Goal: Task Accomplishment & Management: Use online tool/utility

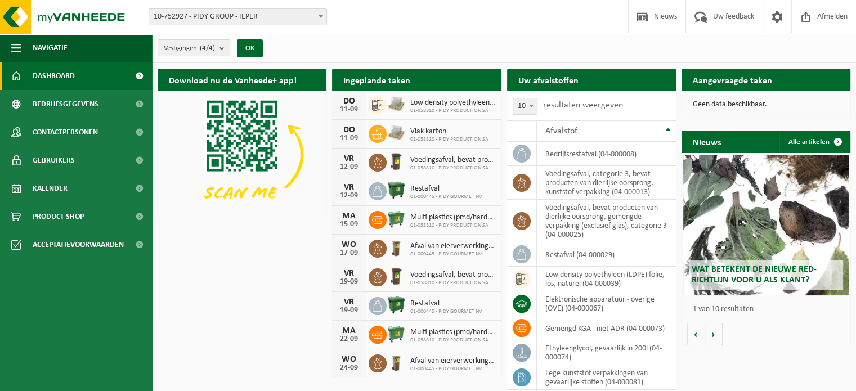
click at [322, 16] on b at bounding box center [321, 16] width 5 height 3
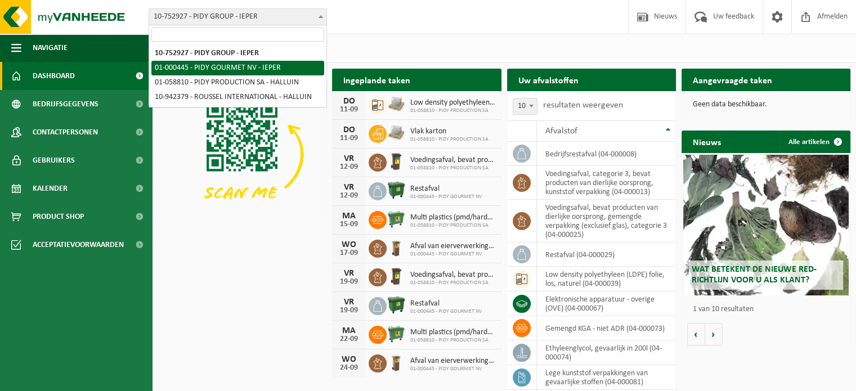
select select "53"
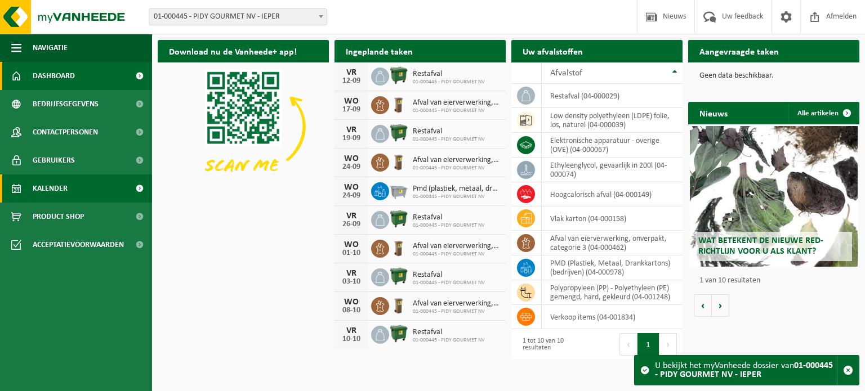
click at [61, 191] on span "Kalender" at bounding box center [50, 189] width 35 height 28
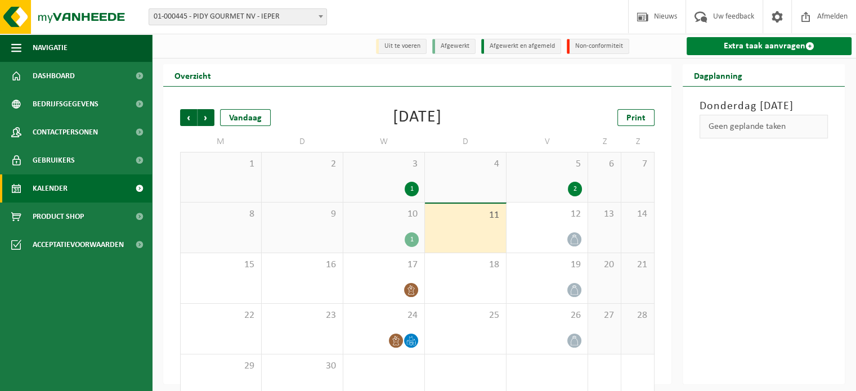
click at [795, 48] on link "Extra taak aanvragen" at bounding box center [769, 46] width 165 height 18
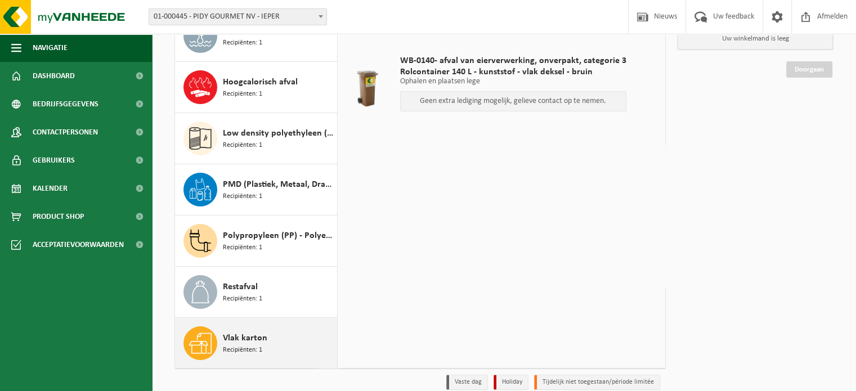
scroll to position [158, 0]
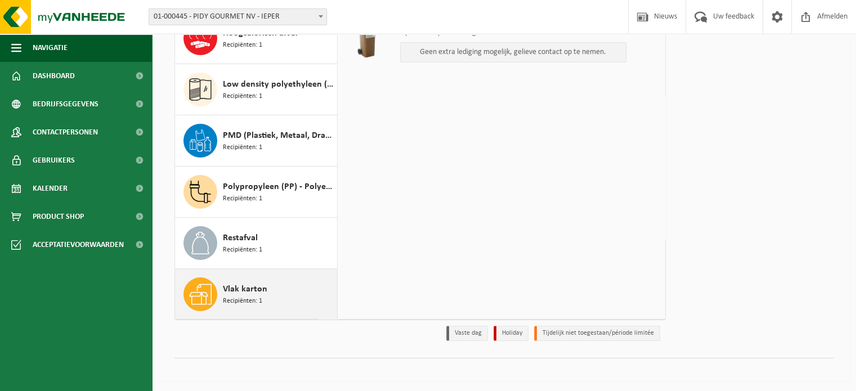
click at [227, 287] on span "Vlak karton" at bounding box center [245, 290] width 44 height 14
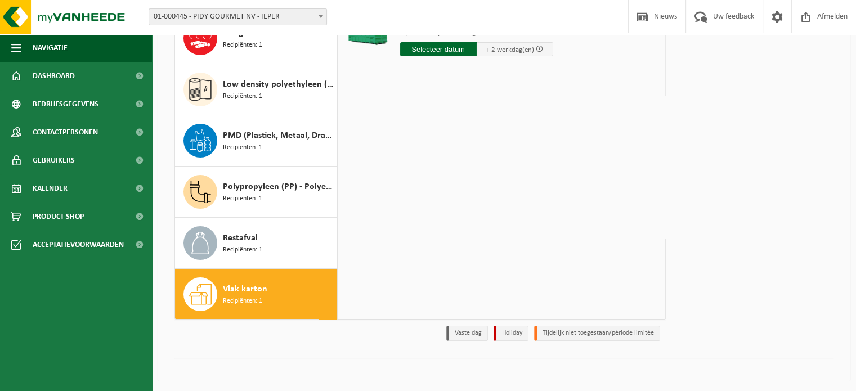
click at [438, 49] on input "text" at bounding box center [438, 49] width 77 height 14
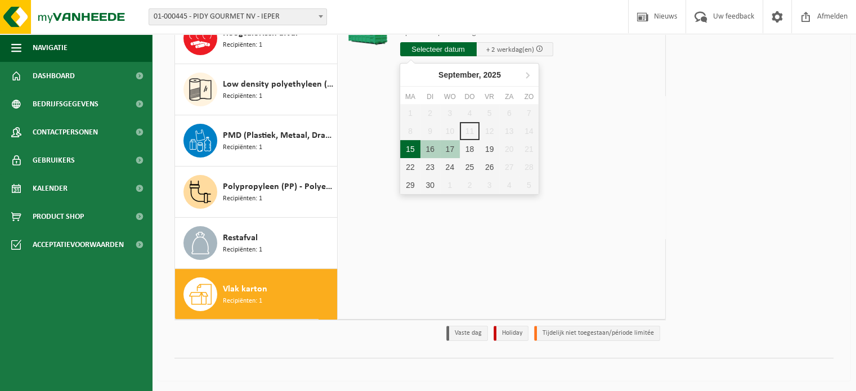
click at [417, 148] on div "15" at bounding box center [410, 149] width 20 height 18
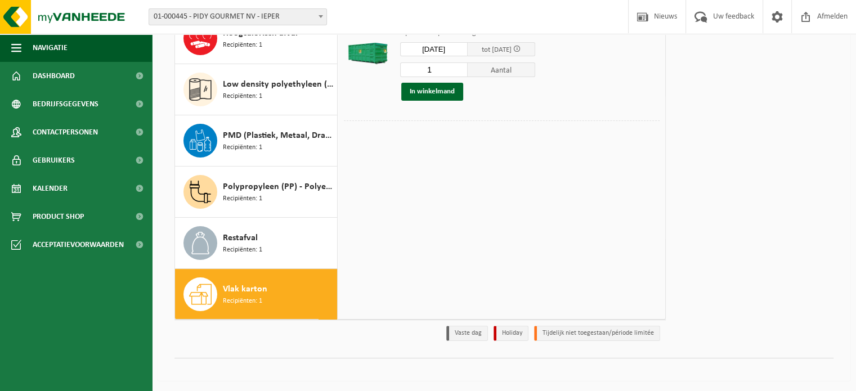
type input "Van 2025-09-15"
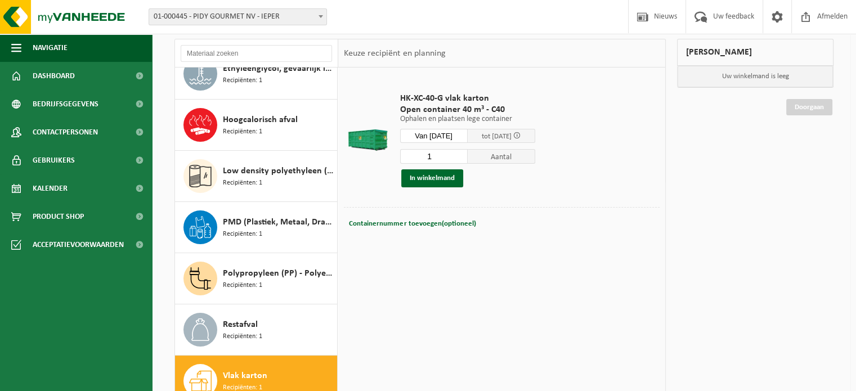
scroll to position [0, 0]
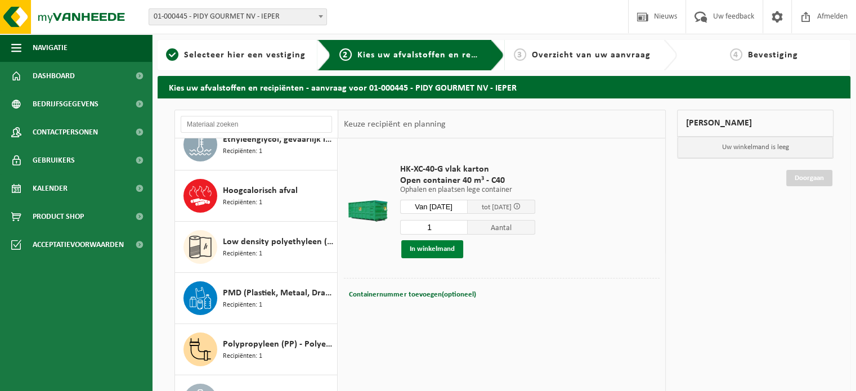
click at [433, 247] on button "In winkelmand" at bounding box center [432, 249] width 62 height 18
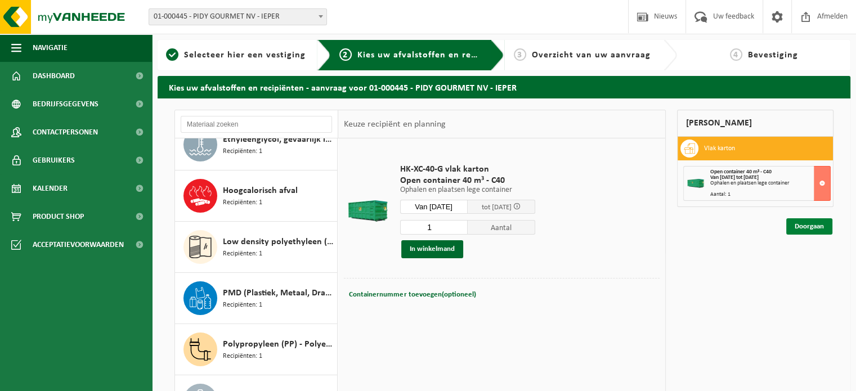
click at [804, 227] on link "Doorgaan" at bounding box center [809, 226] width 46 height 16
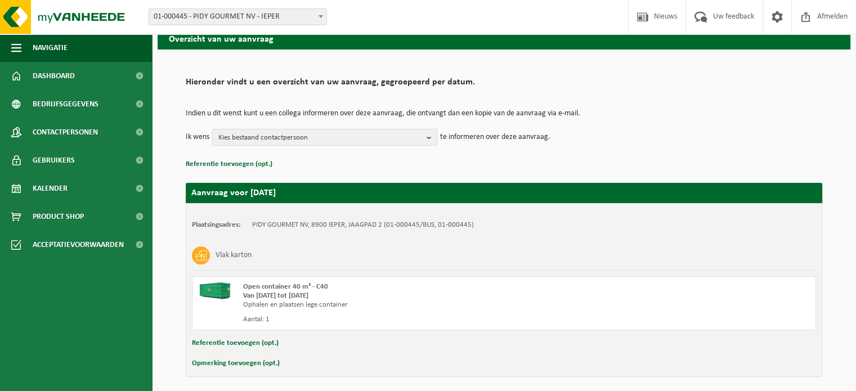
scroll to position [91, 0]
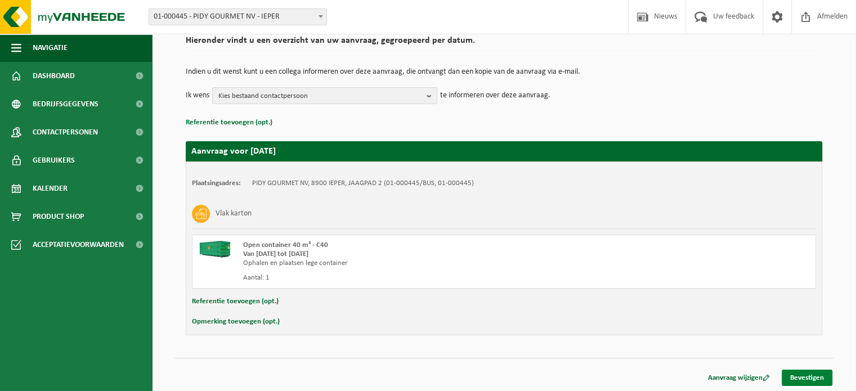
click at [812, 376] on link "Bevestigen" at bounding box center [807, 378] width 51 height 16
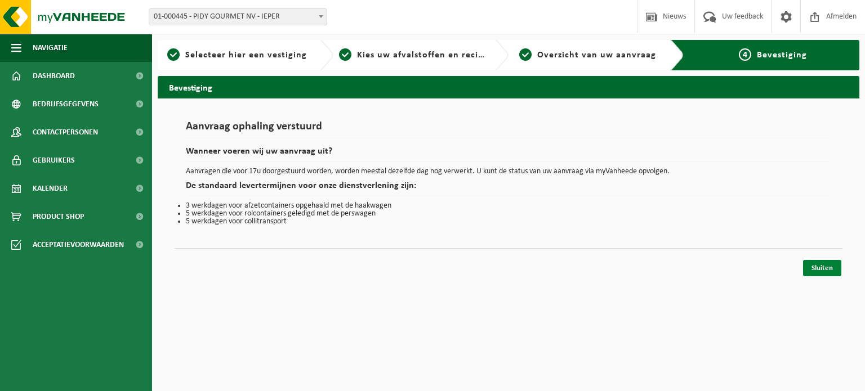
click at [826, 265] on link "Sluiten" at bounding box center [822, 268] width 38 height 16
